Goal: Communication & Community: Answer question/provide support

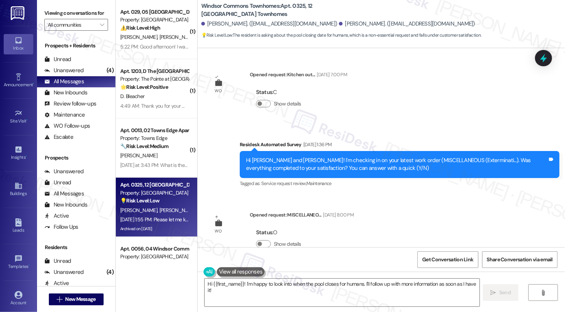
scroll to position [16082, 0]
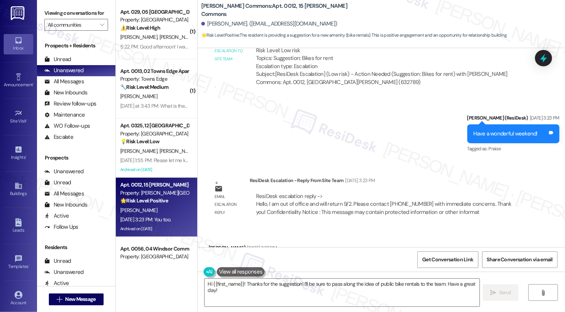
scroll to position [12275, 0]
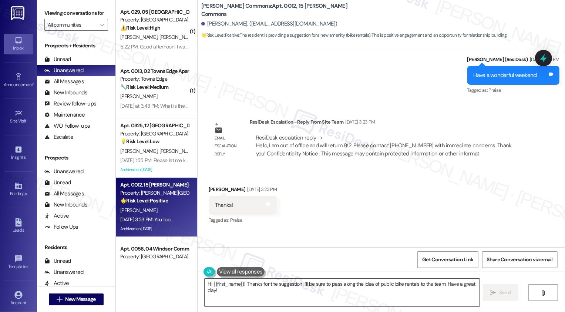
click at [278, 286] on textarea "Hi {{first_name}}! Thanks for the suggestion! I'll be sure to pass along the id…" at bounding box center [342, 293] width 275 height 28
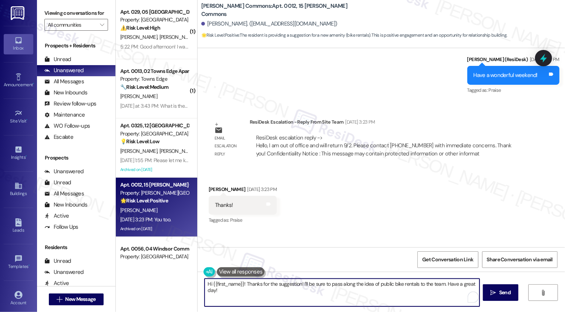
click at [251, 292] on textarea "Hi {{first_name}}! Thanks for the suggestion! I'll be sure to pass along the id…" at bounding box center [342, 293] width 275 height 28
paste textarea "We really appreciate the feedback. While we can't promise anything, tell her to…"
click at [383, 282] on textarea "I hope you're having a great afternoon, [PERSON_NAME]! I would just like to let…" at bounding box center [341, 293] width 275 height 28
click at [450, 284] on textarea "I hope you're having a great afternoon, [PERSON_NAME]! I would just like to let…" at bounding box center [341, 293] width 275 height 28
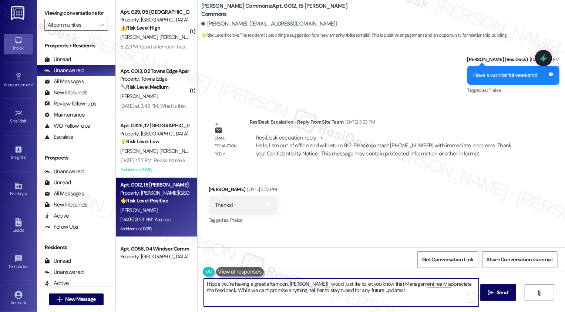
click at [450, 284] on textarea "I hope you're having a great afternoon, [PERSON_NAME]! I would just like to let…" at bounding box center [341, 293] width 275 height 28
click at [226, 292] on textarea "I hope you're having a great afternoon, [PERSON_NAME]! I would just like to let…" at bounding box center [341, 293] width 275 height 28
click at [229, 291] on textarea "I hope you're having a great afternoon, [PERSON_NAME]! I would just like to let…" at bounding box center [341, 293] width 275 height 28
click at [290, 294] on textarea "I hope you're having a great afternoon, [PERSON_NAME]! I would just like to let…" at bounding box center [341, 293] width 275 height 28
drag, startPoint x: 296, startPoint y: 291, endPoint x: 316, endPoint y: 291, distance: 20.0
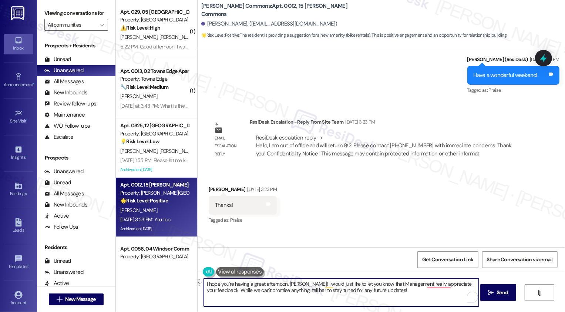
click at [316, 291] on textarea "I hope you're having a great afternoon, [PERSON_NAME]! I would just like to let…" at bounding box center [341, 293] width 275 height 28
click at [393, 289] on textarea "I hope you're having a great afternoon, [PERSON_NAME]! I would just like to let…" at bounding box center [341, 293] width 275 height 28
click at [221, 291] on textarea "I hope you're having a great afternoon, [PERSON_NAME]! I would just like to let…" at bounding box center [341, 293] width 275 height 28
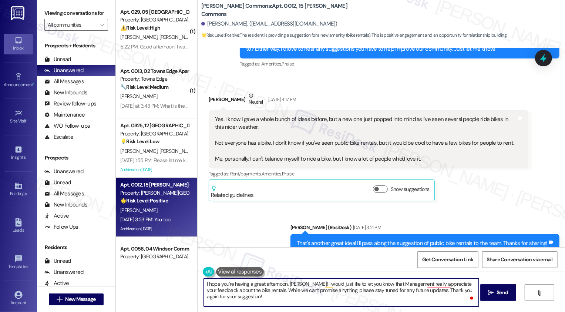
scroll to position [11858, 0]
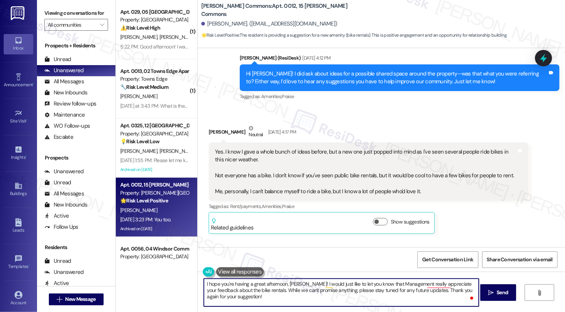
click at [268, 293] on textarea "I hope you're having a great afternoon, [PERSON_NAME]! I would just like to let…" at bounding box center [341, 293] width 275 height 28
click at [268, 299] on textarea "I hope you're having a great afternoon, [PERSON_NAME]! I would just like to let…" at bounding box center [341, 293] width 275 height 28
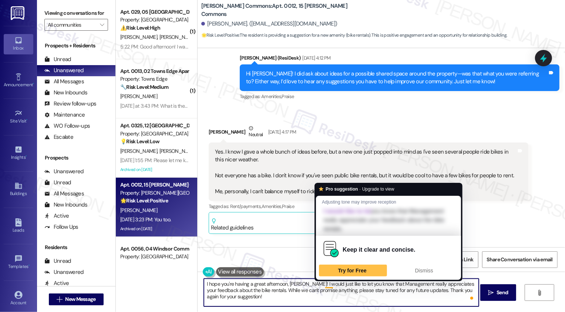
click at [321, 293] on textarea "I hope you're having a great afternoon, [PERSON_NAME]! I would just like to let…" at bounding box center [341, 293] width 275 height 28
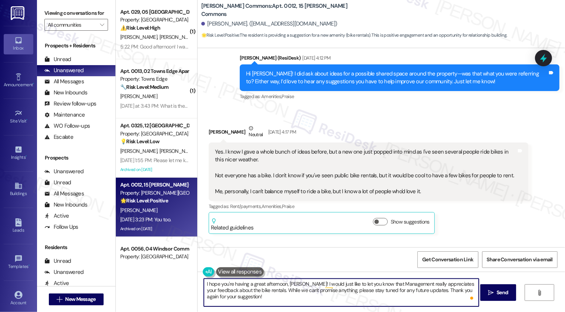
click at [321, 293] on textarea "I hope you're having a great afternoon, [PERSON_NAME]! I would just like to let…" at bounding box center [341, 293] width 275 height 28
click at [400, 305] on textarea "I hope you're having a great afternoon, [PERSON_NAME]! I would just like to let…" at bounding box center [341, 293] width 275 height 28
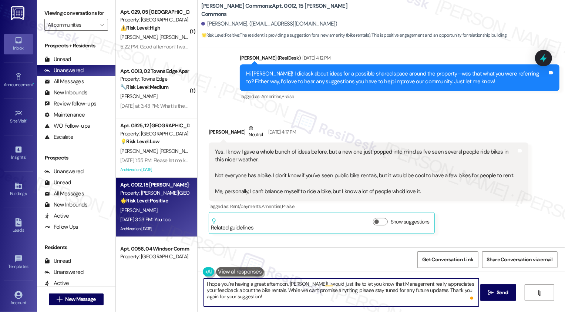
click at [393, 307] on div "I hope you're having a great afternoon, [PERSON_NAME]! I would just like to let…" at bounding box center [382, 300] width 368 height 56
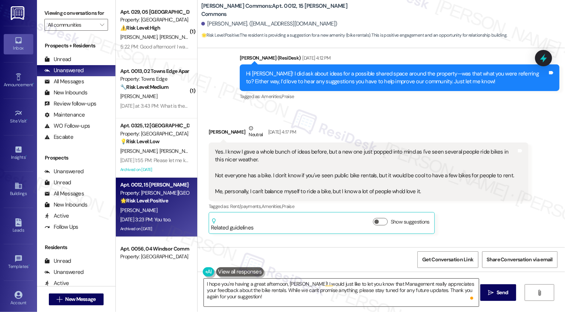
click at [301, 301] on textarea "I hope you're having a great afternoon, [PERSON_NAME]! I would just like to let…" at bounding box center [341, 293] width 275 height 28
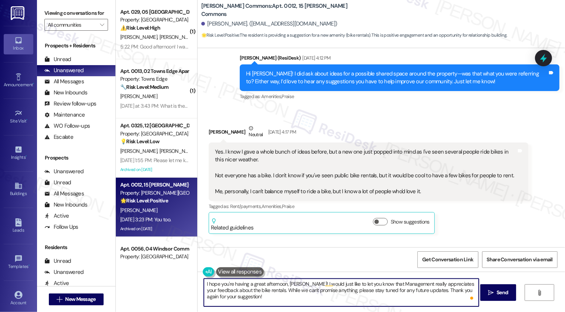
scroll to position [0, 0]
type textarea "I hope you're having a great afternoon, [PERSON_NAME]! I would just like to let…"
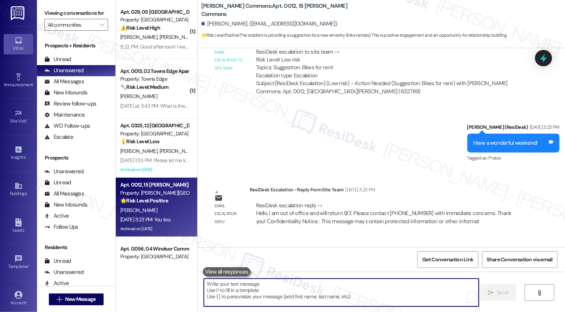
scroll to position [12343, 0]
